Goal: Task Accomplishment & Management: Manage account settings

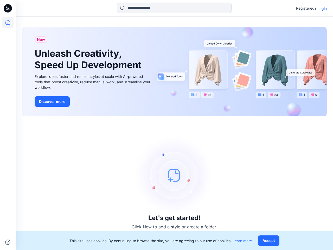
click at [166, 125] on div "Let's get started! Click New to add a style or create a folder." at bounding box center [174, 182] width 305 height 121
click at [8, 8] on icon at bounding box center [9, 8] width 2 height 0
click at [8, 22] on icon at bounding box center [7, 22] width 11 height 11
click at [8, 242] on icon at bounding box center [7, 241] width 5 height 5
click at [174, 8] on input at bounding box center [174, 8] width 114 height 10
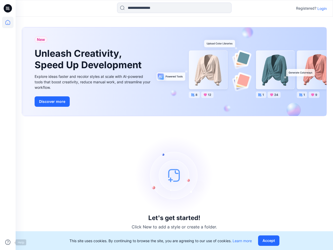
click at [322, 8] on p "Login" at bounding box center [321, 8] width 9 height 5
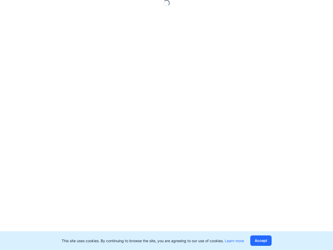
click at [270, 240] on button "Accept" at bounding box center [260, 240] width 21 height 10
